Goal: Check status

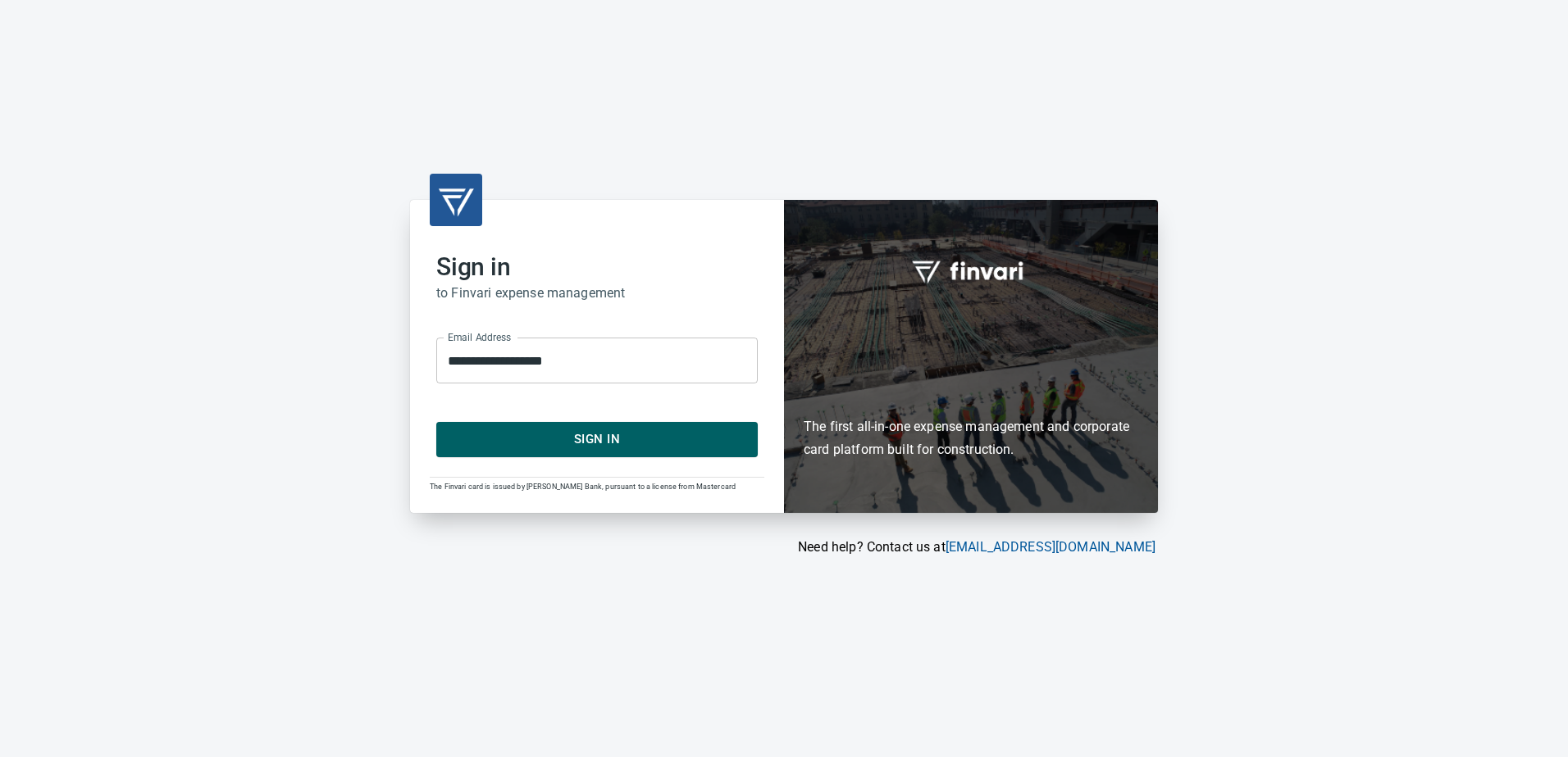
click at [621, 445] on span "Sign In" at bounding box center [596, 440] width 285 height 22
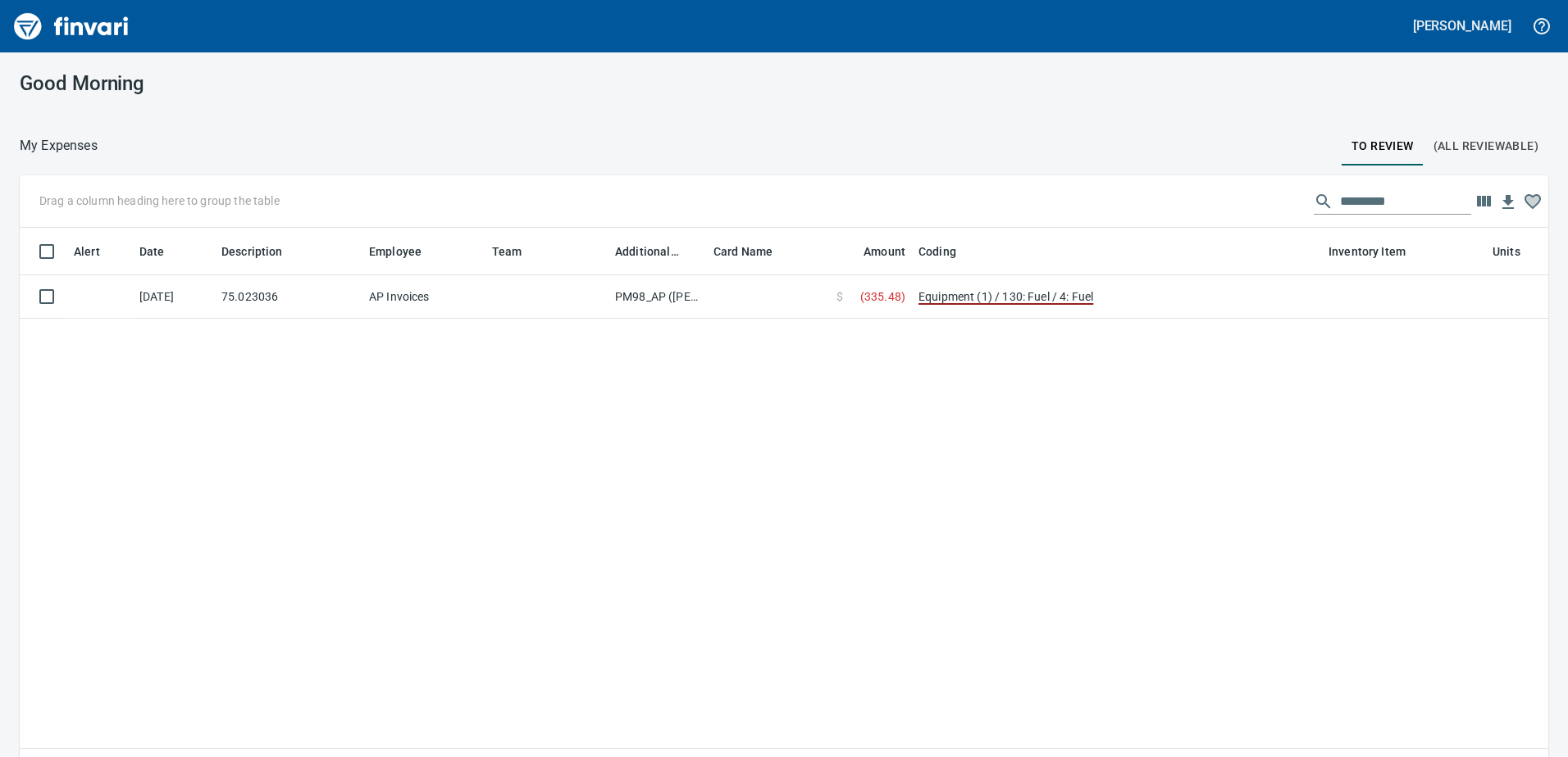
scroll to position [553, 1504]
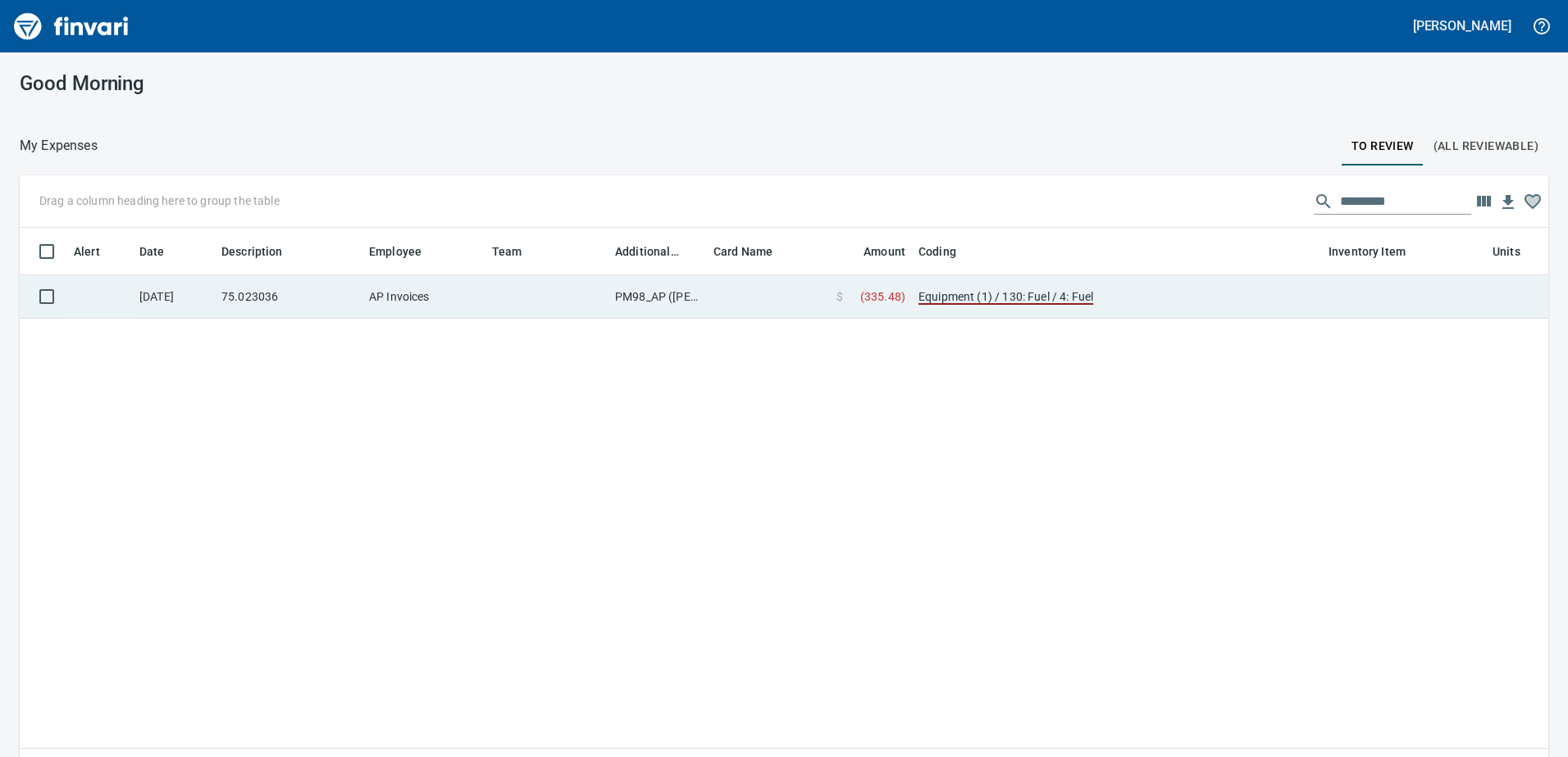
click at [643, 298] on td "PM98_AP (samr, shanet)" at bounding box center [657, 298] width 99 height 43
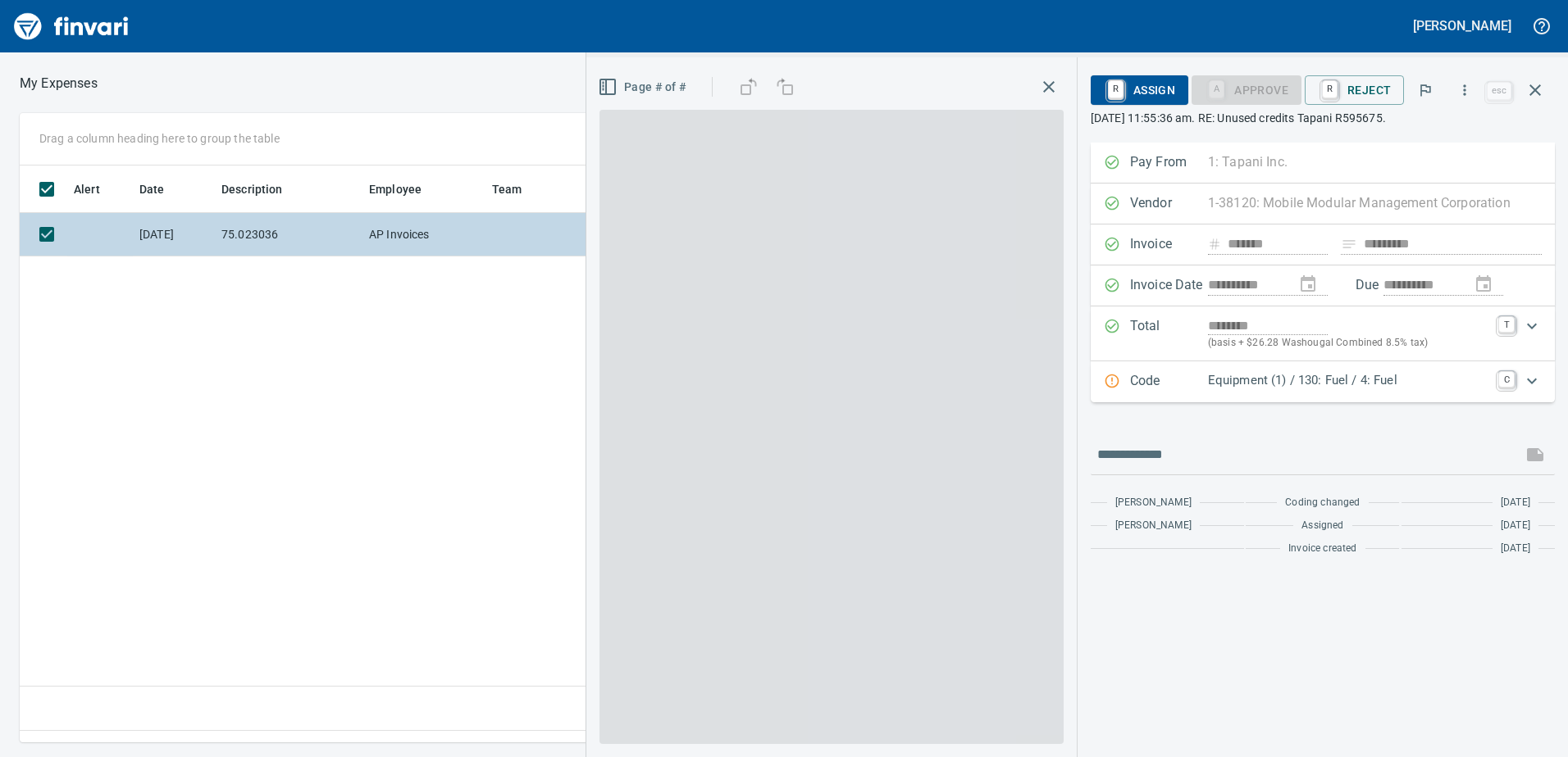
scroll to position [553, 1107]
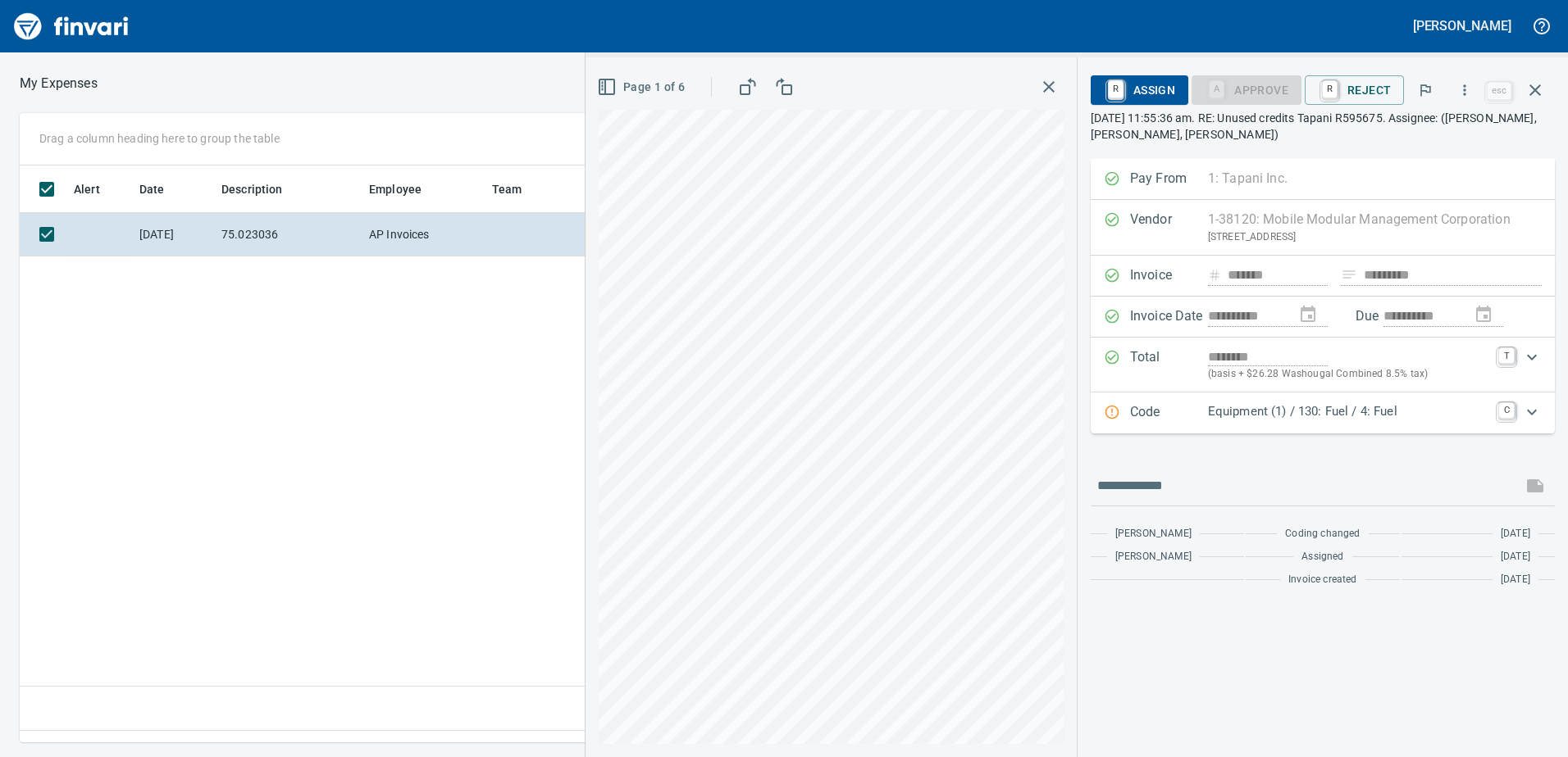
click at [460, 402] on div "Alert Date Description Employee Team Additional Reviewer Card Name Amount Codin…" at bounding box center [579, 448] width 1118 height 565
click at [1536, 90] on icon "button" at bounding box center [1535, 90] width 20 height 20
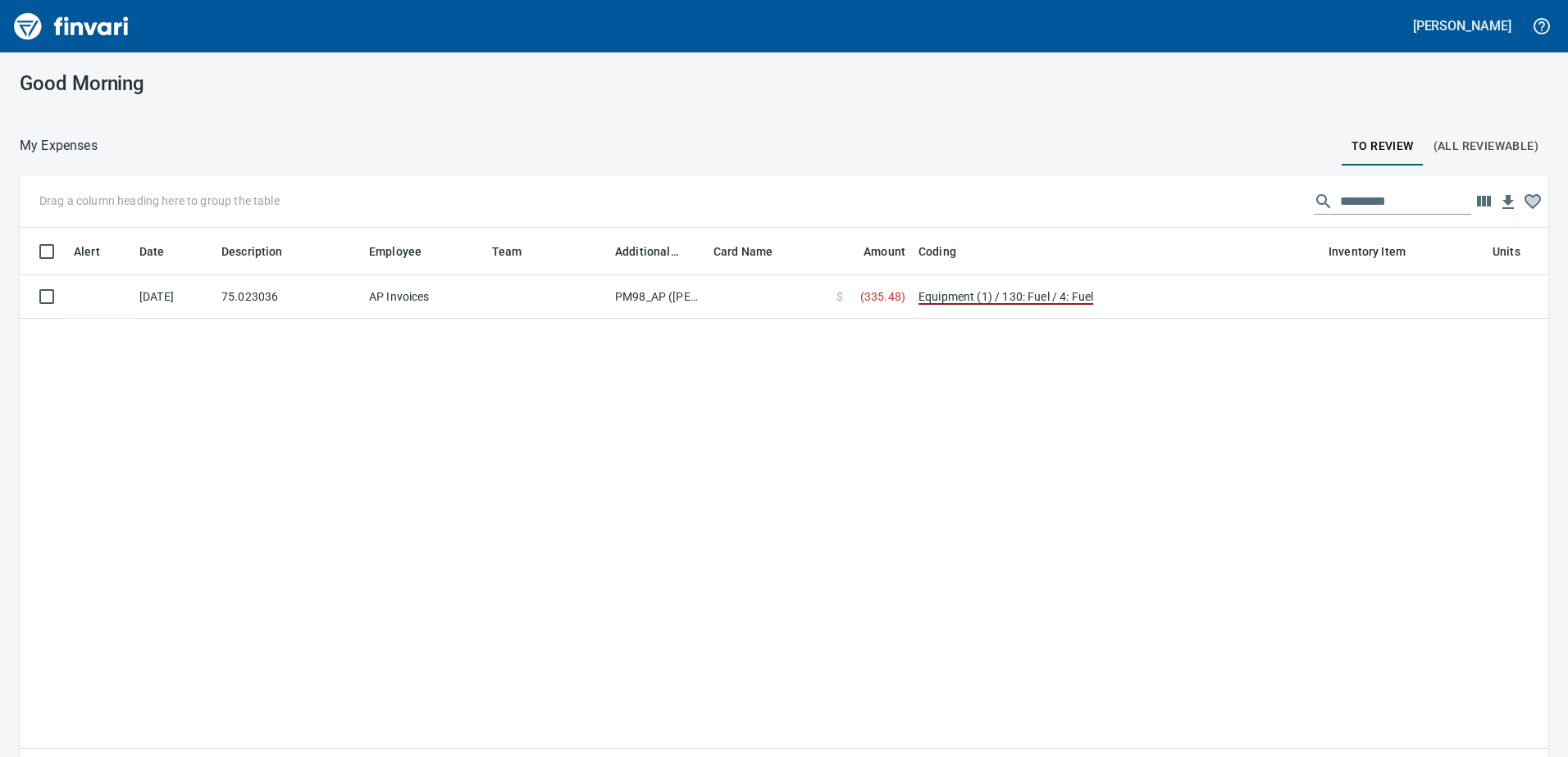
scroll to position [553, 1504]
